Goal: Information Seeking & Learning: Learn about a topic

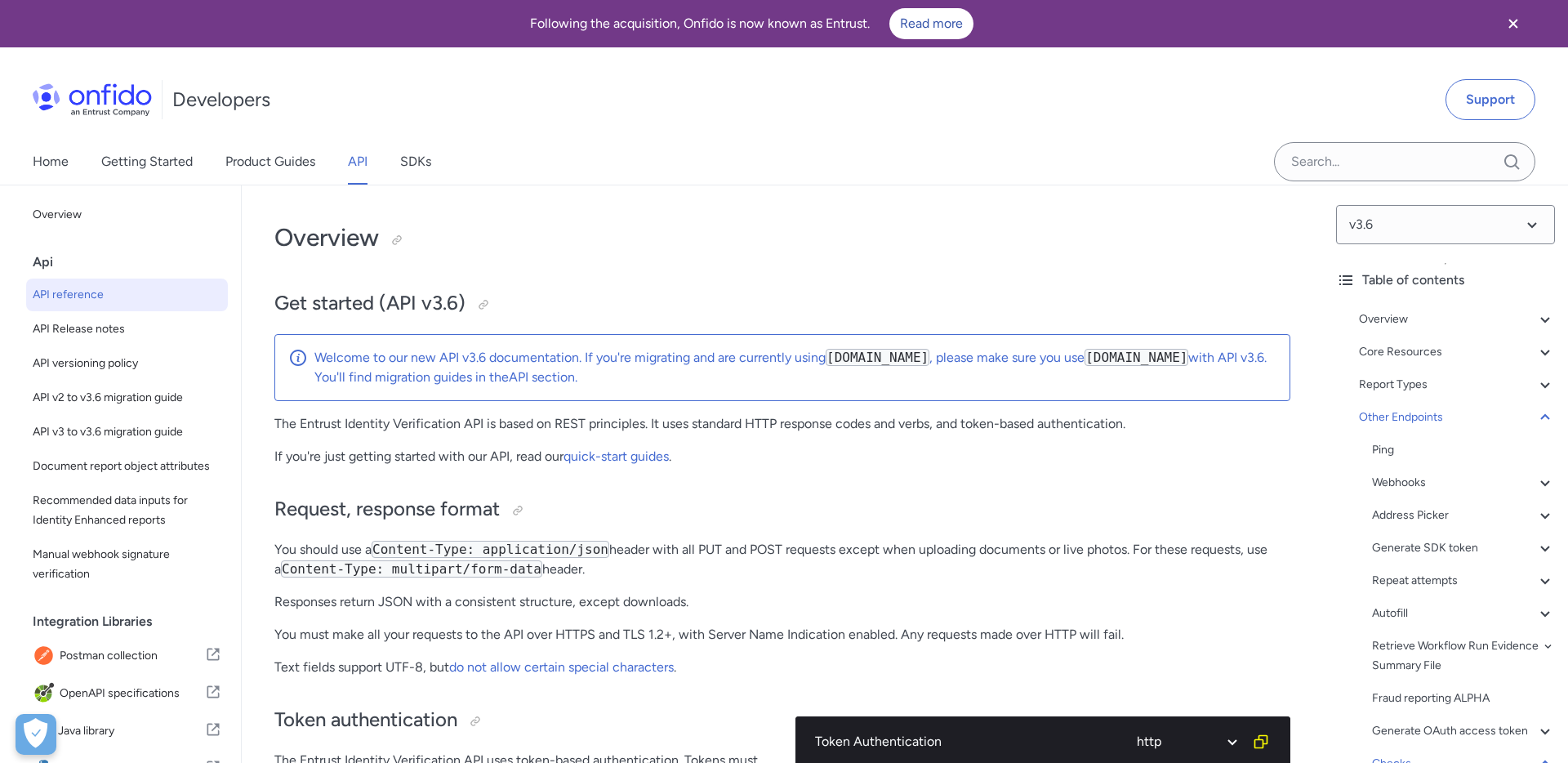
select select "http"
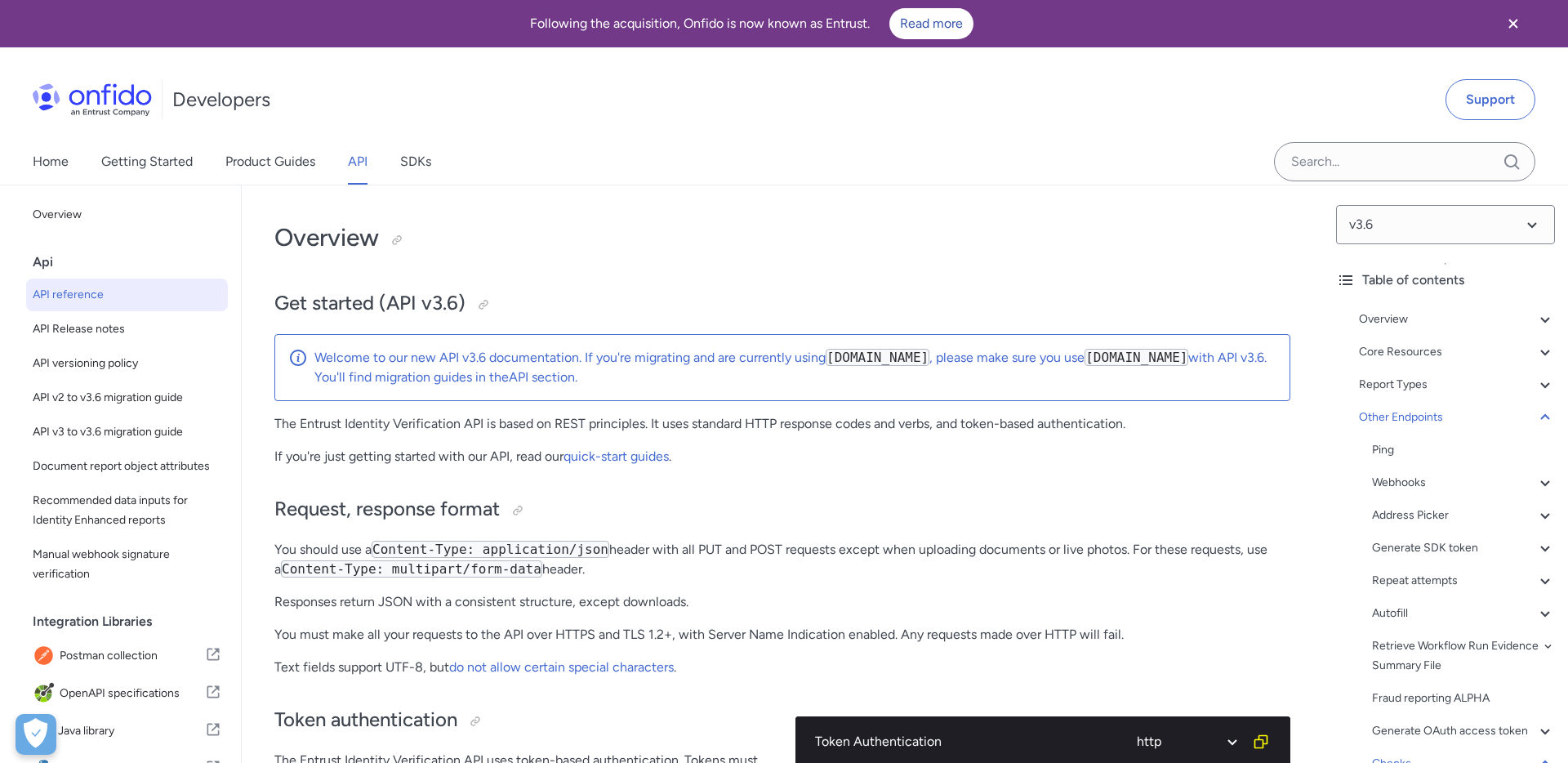
select select "http"
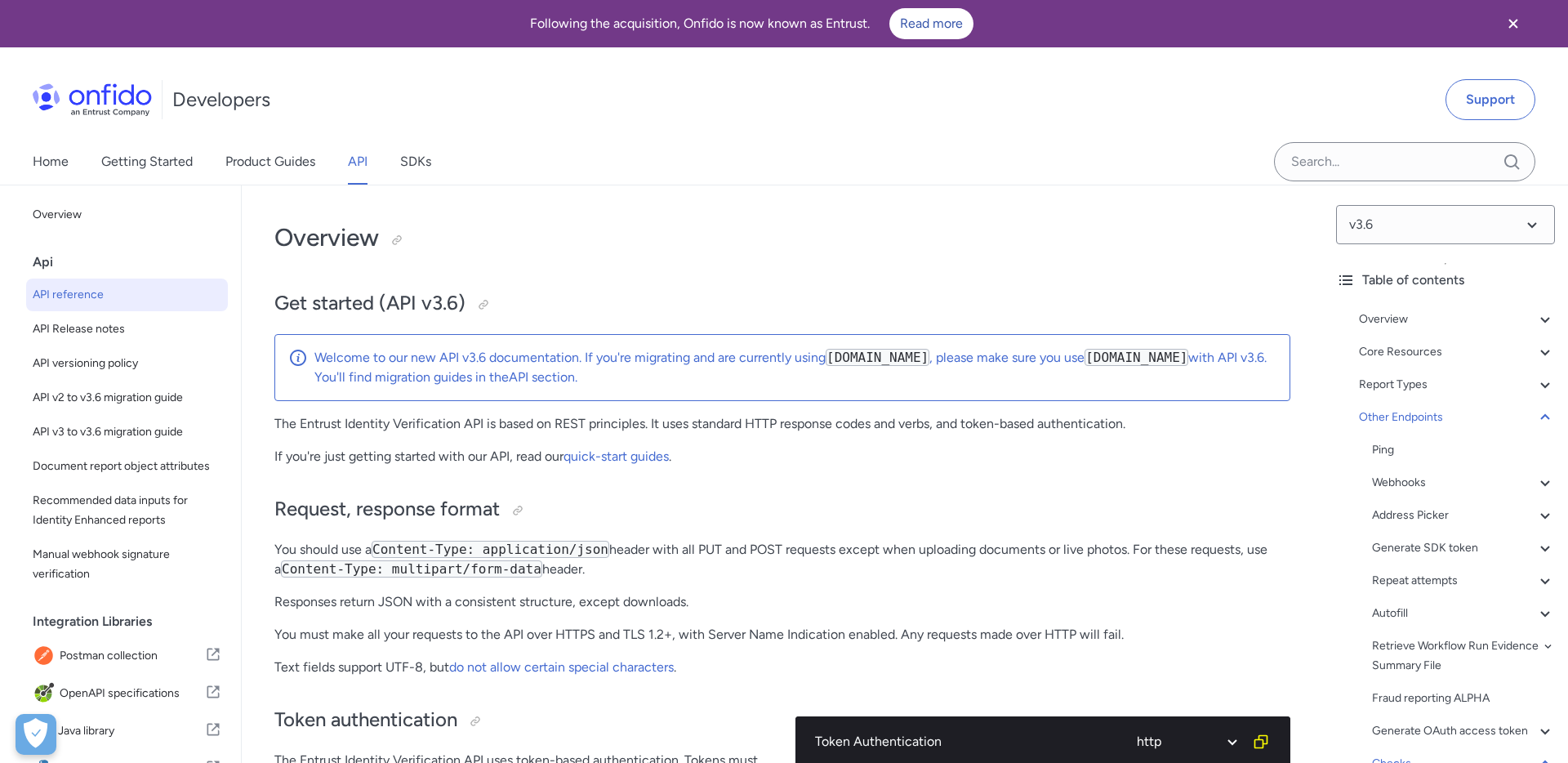
select select "http"
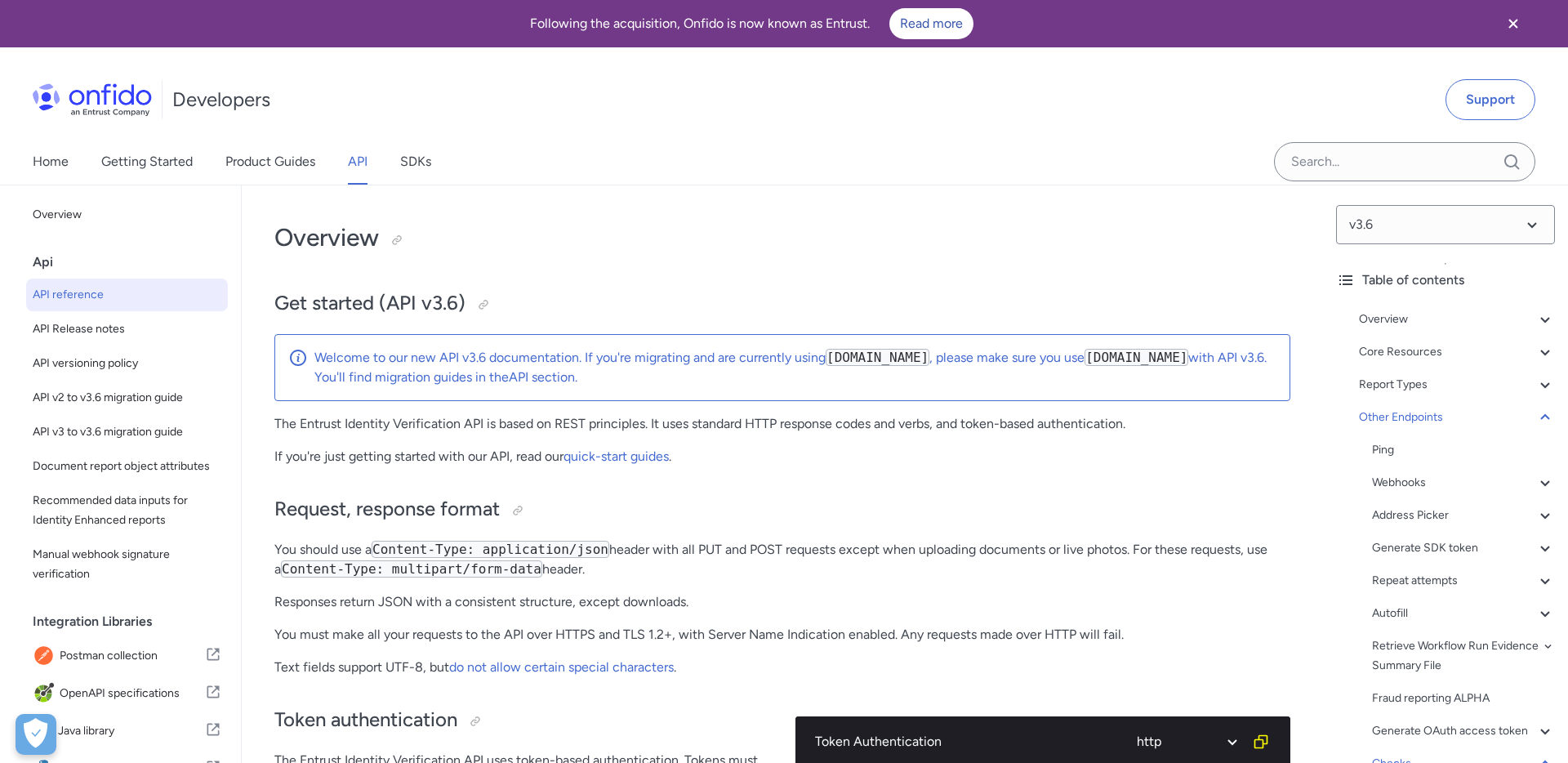
select select "http"
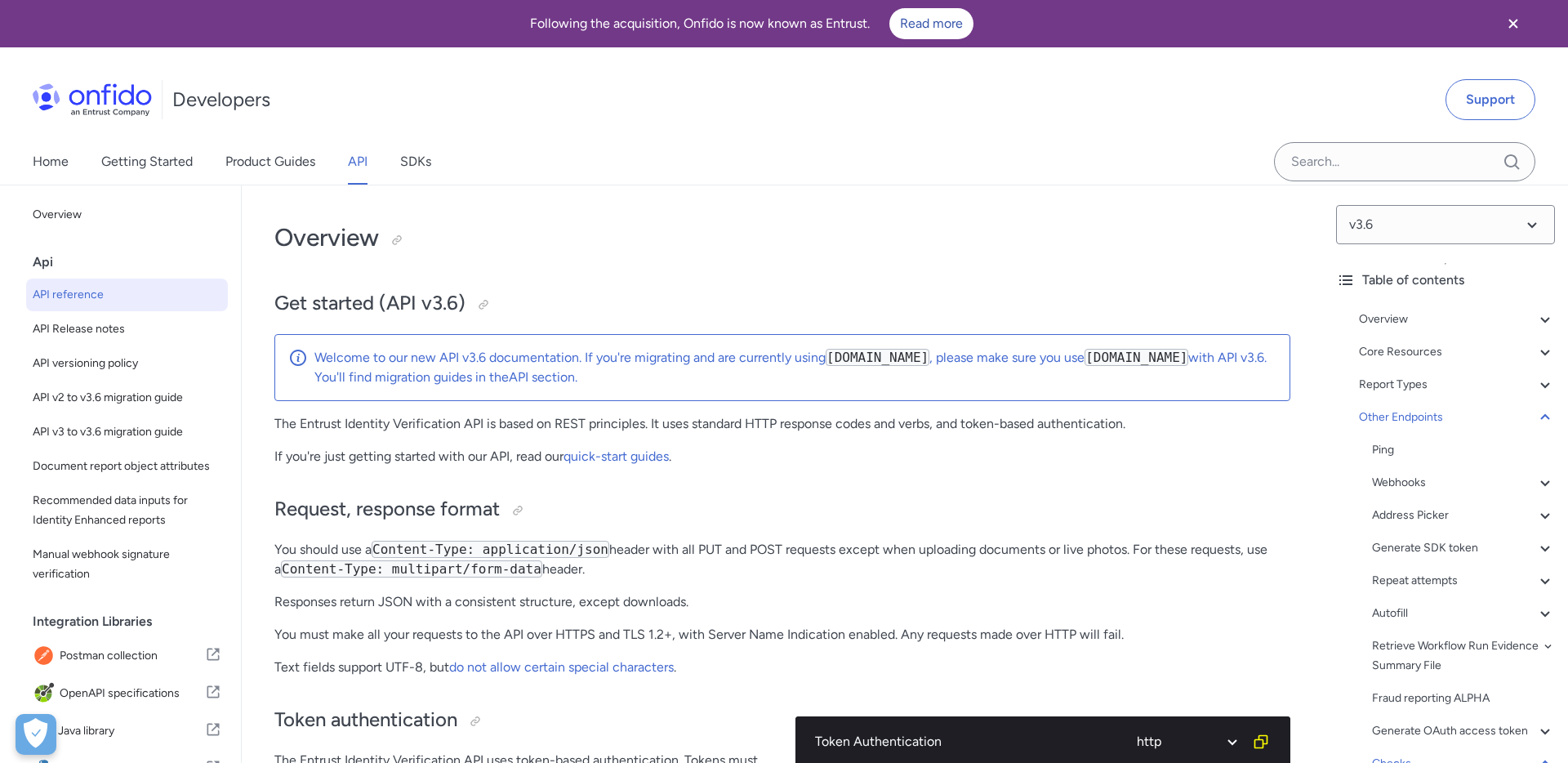
select select "http"
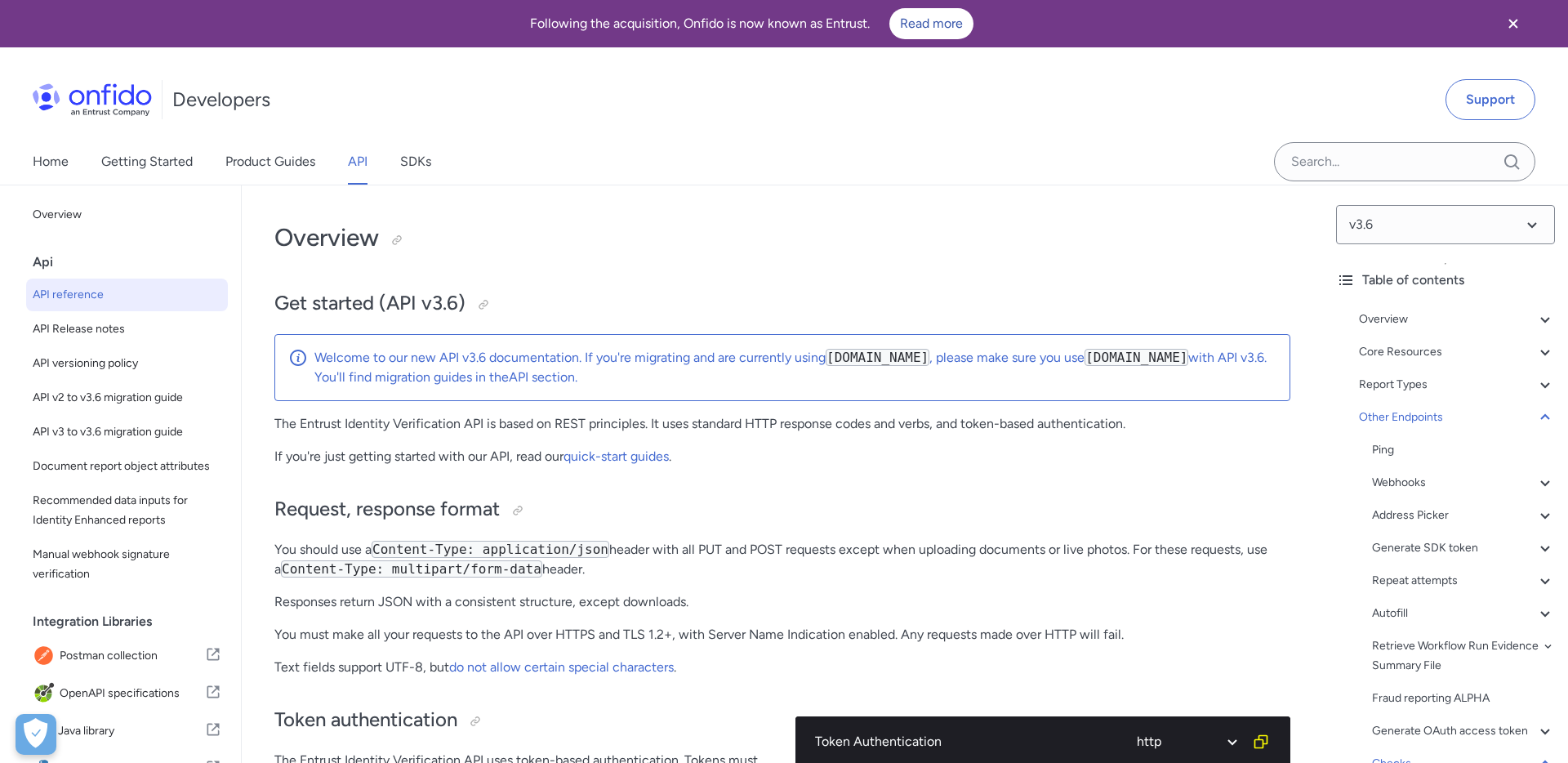
select select "http"
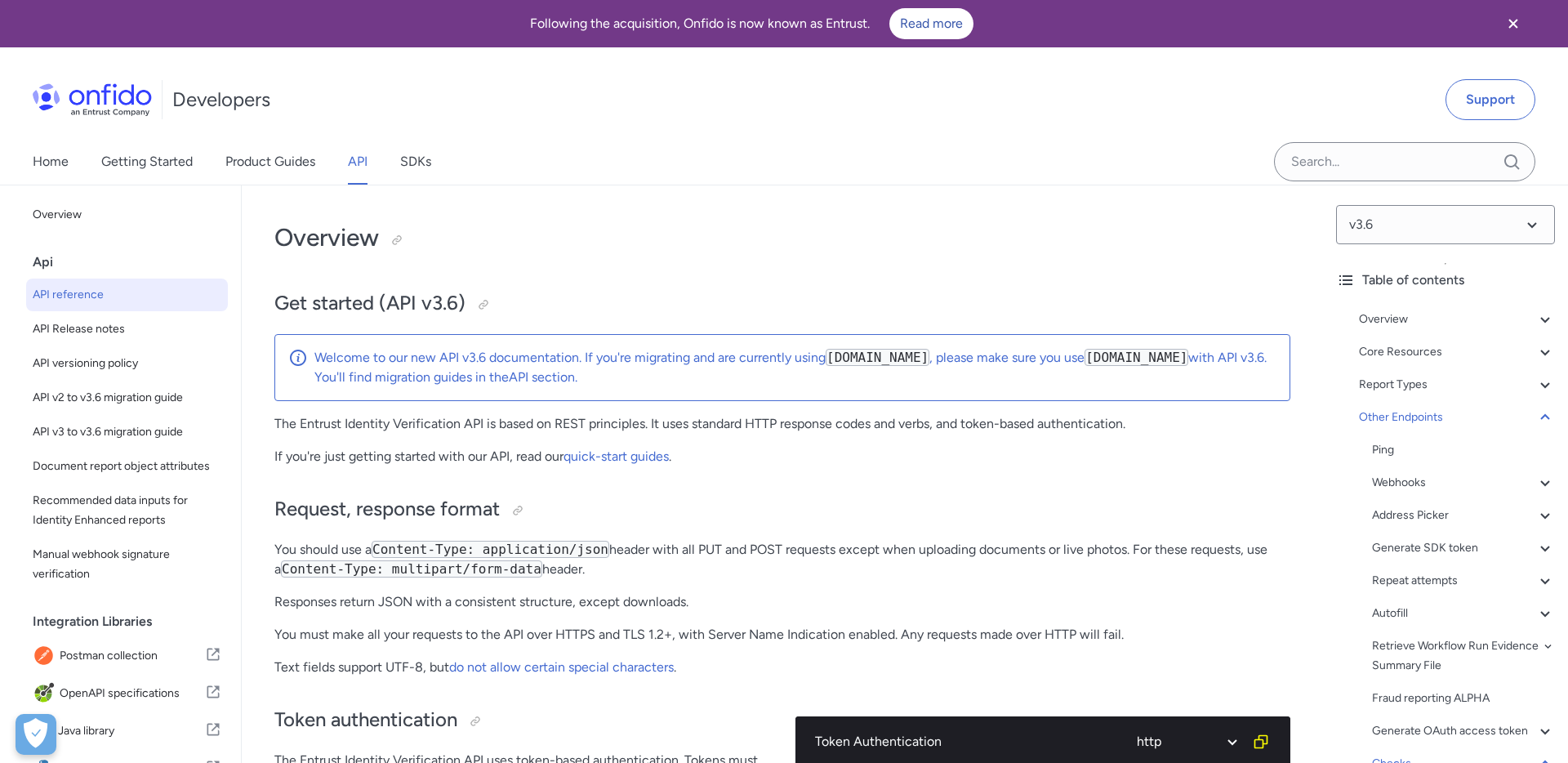
select select "http"
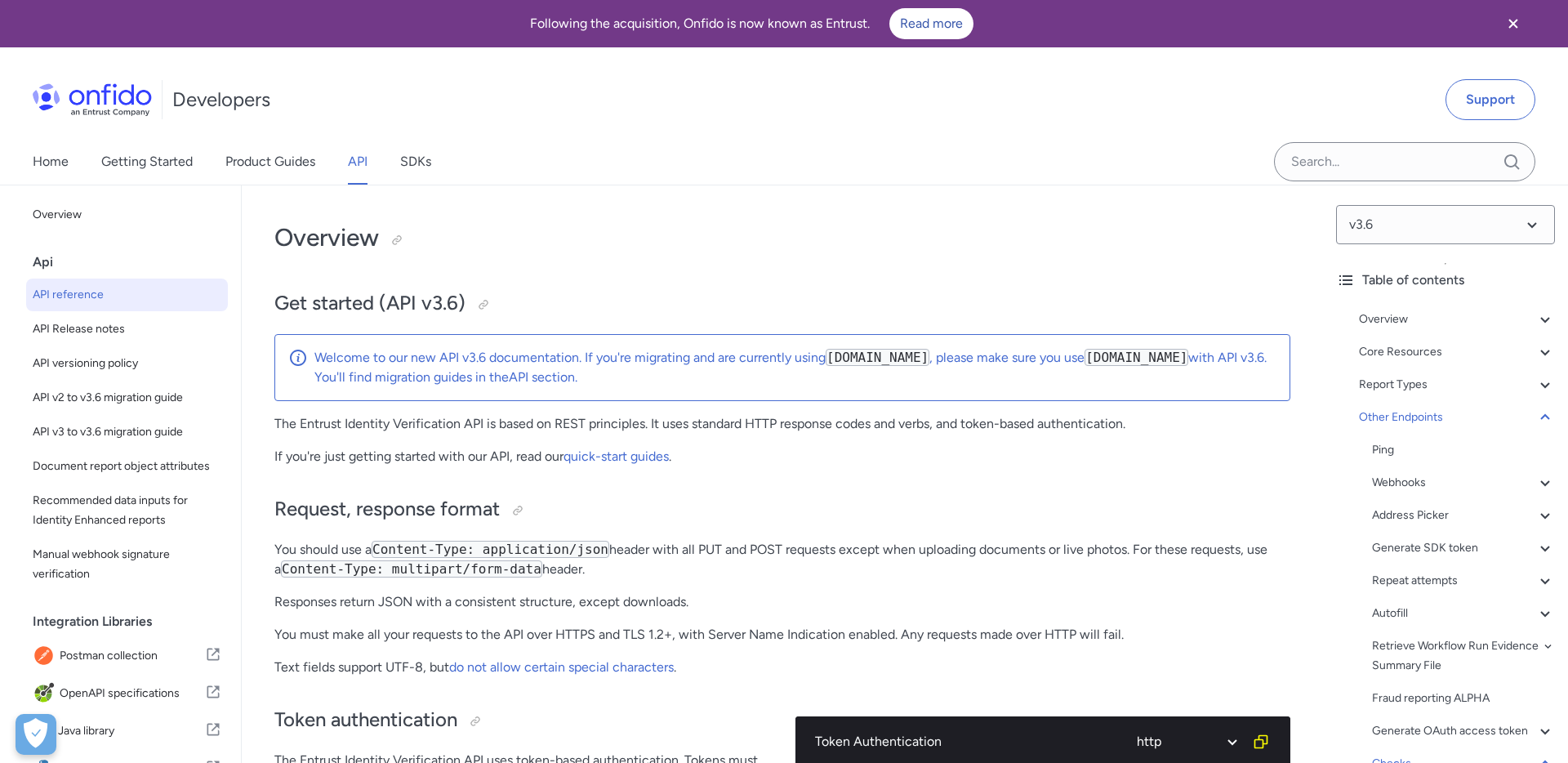
select select "http"
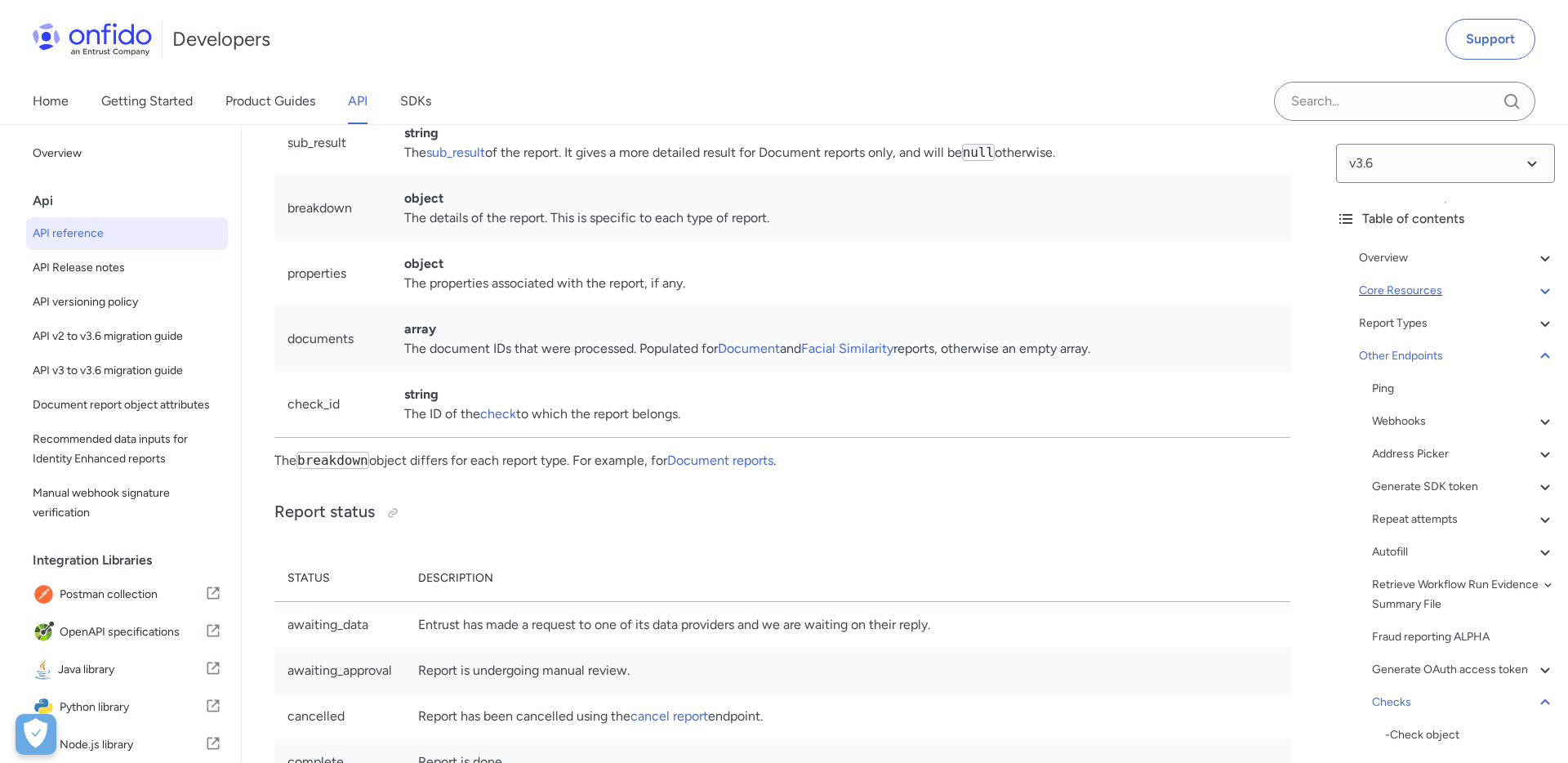
click at [1435, 291] on div "Core Resources" at bounding box center [1457, 290] width 196 height 20
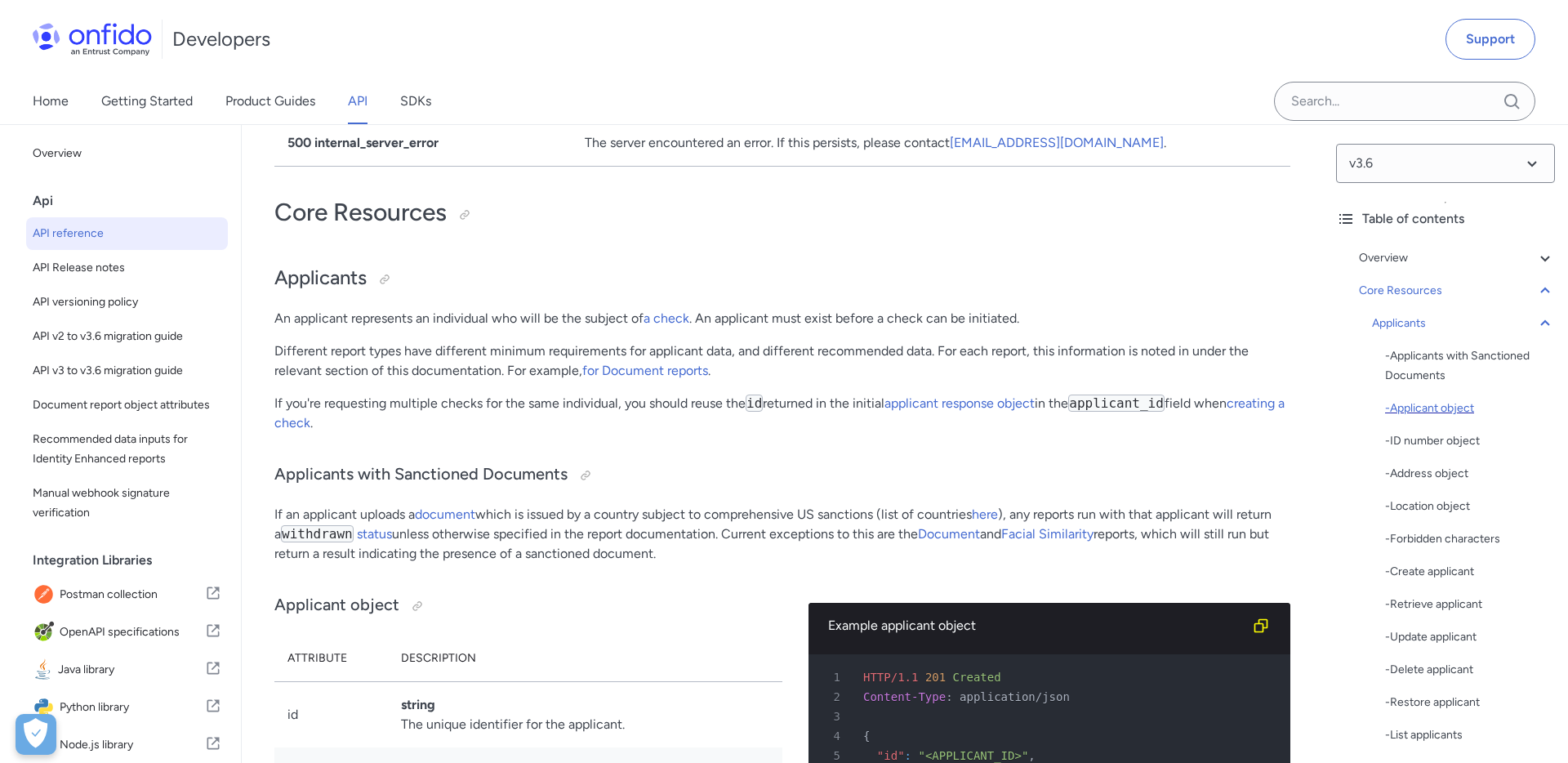
click at [1456, 404] on div "- Applicant object" at bounding box center [1470, 408] width 170 height 20
